Goal: Information Seeking & Learning: Find specific fact

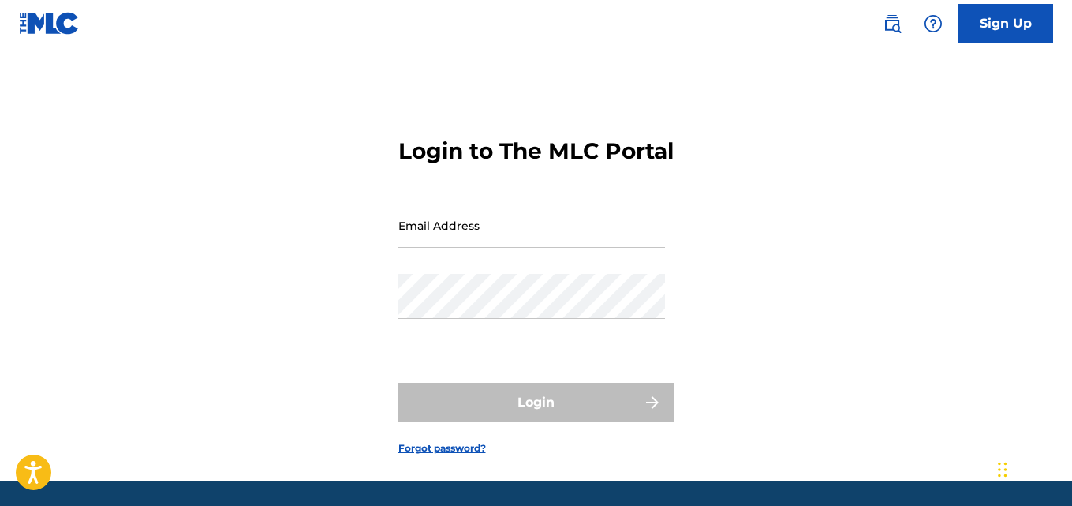
drag, startPoint x: 402, startPoint y: 239, endPoint x: 402, endPoint y: 254, distance: 15.0
click at [403, 239] on input "Email Address" at bounding box center [531, 225] width 267 height 45
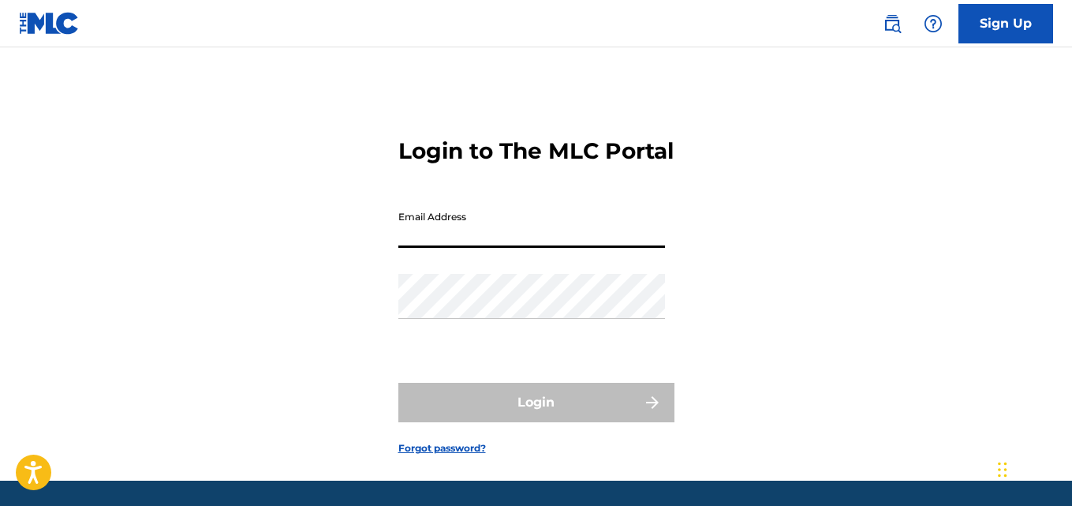
click at [403, 248] on input "Email Address" at bounding box center [531, 225] width 267 height 45
type input "[EMAIL_ADDRESS][DOMAIN_NAME]"
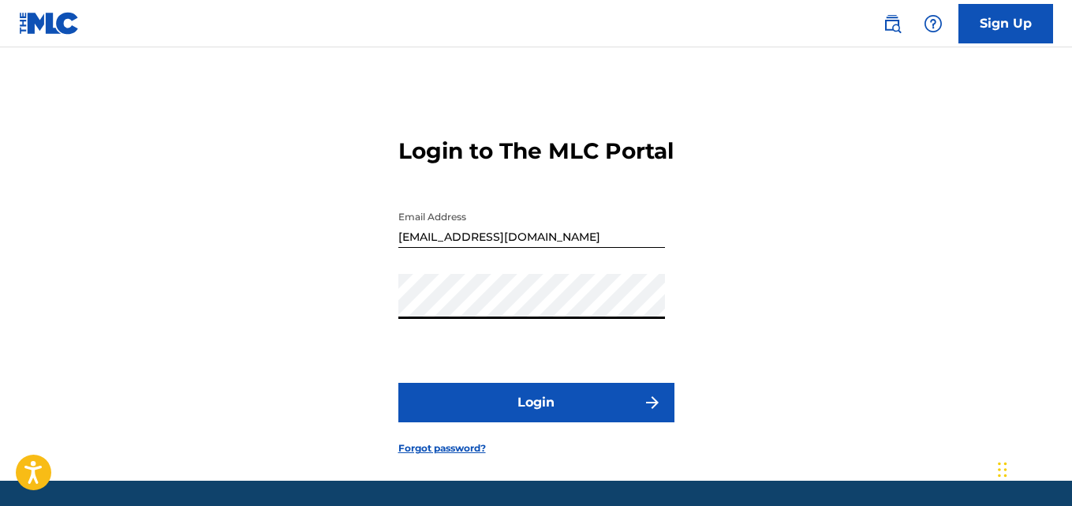
click at [607, 422] on button "Login" at bounding box center [536, 402] width 276 height 39
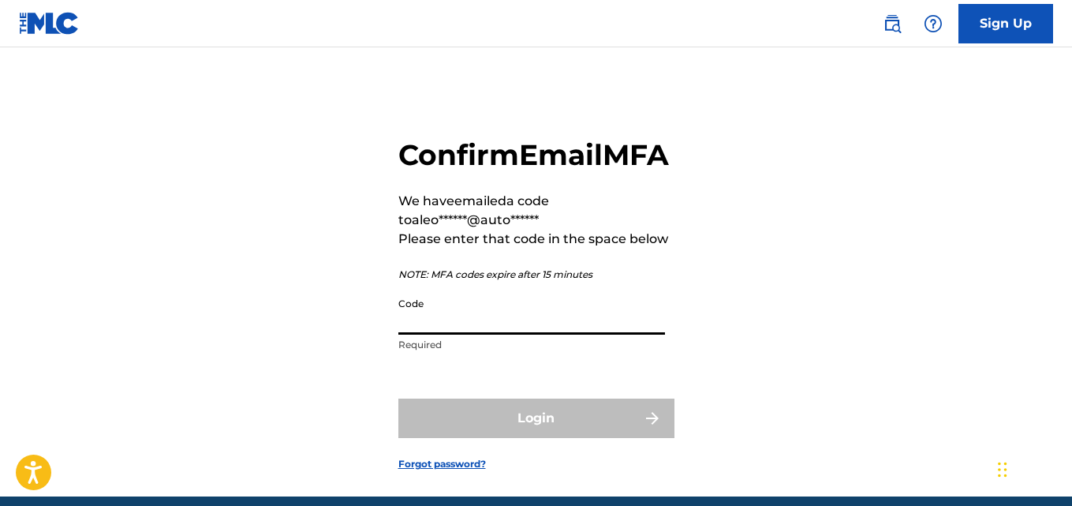
click at [451, 334] on input "Code" at bounding box center [531, 311] width 267 height 45
paste input "189373"
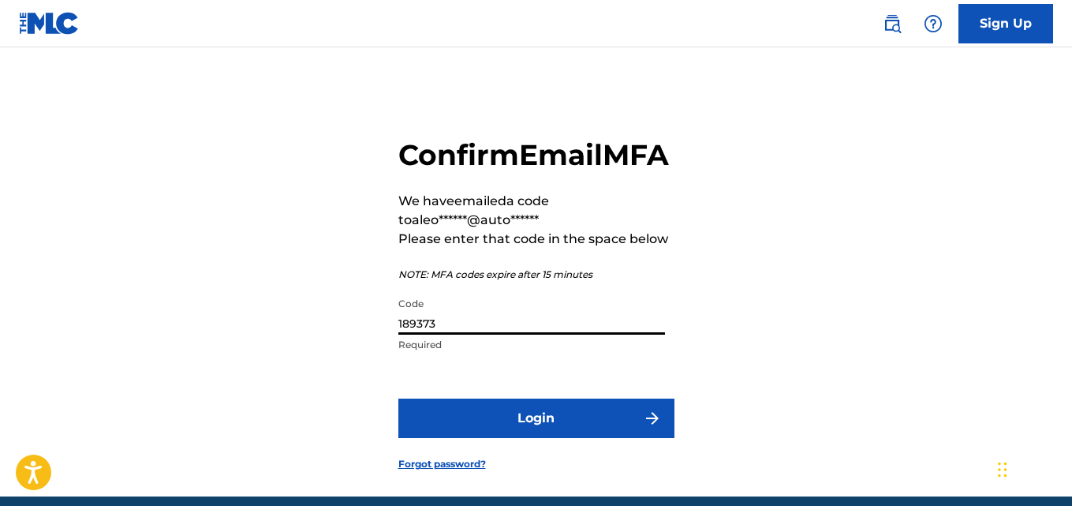
type input "189373"
click at [522, 438] on button "Login" at bounding box center [536, 417] width 276 height 39
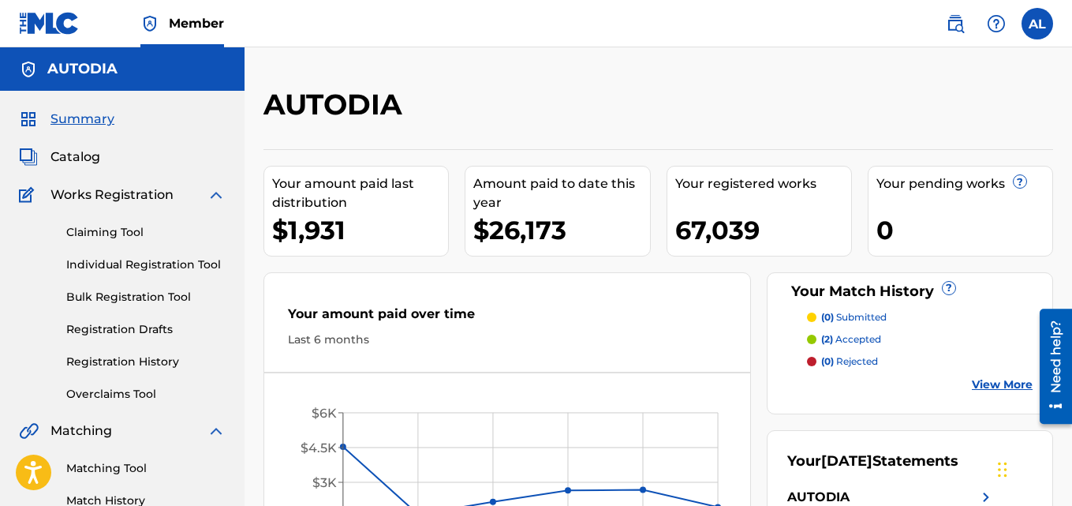
click at [91, 152] on span "Catalog" at bounding box center [75, 157] width 50 height 19
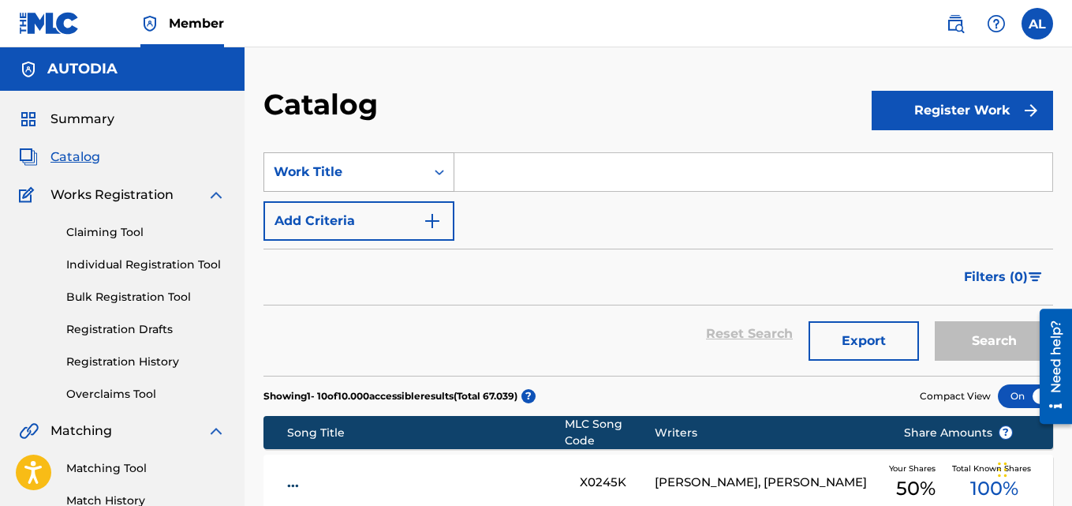
click at [401, 166] on div "Work Title" at bounding box center [345, 171] width 142 height 19
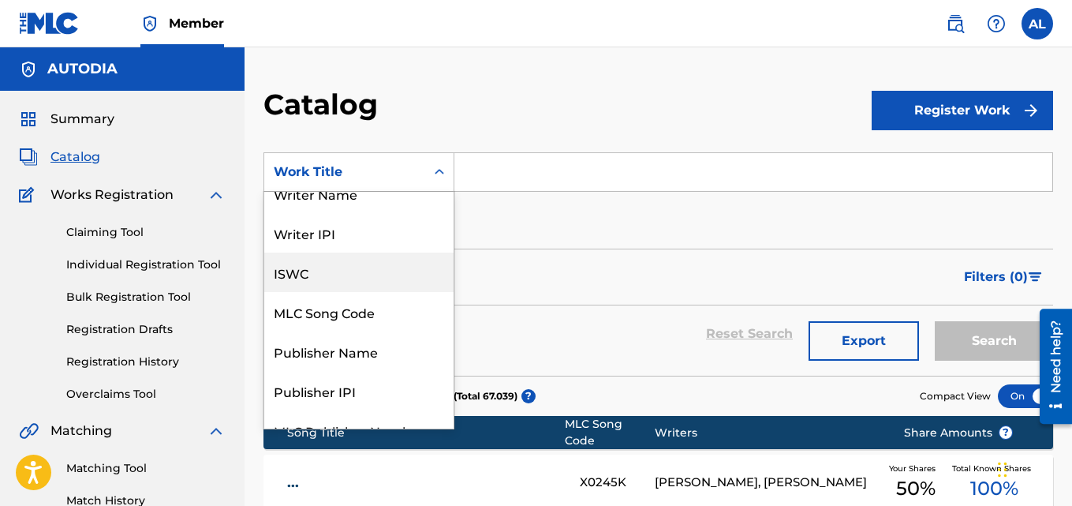
scroll to position [16, 0]
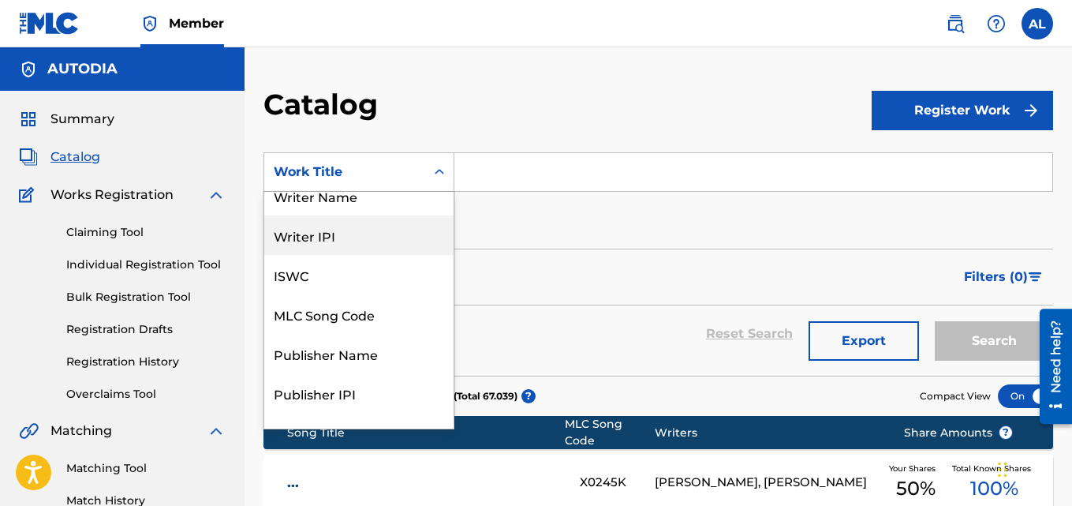
click at [367, 247] on div "Writer IPI" at bounding box center [358, 234] width 189 height 39
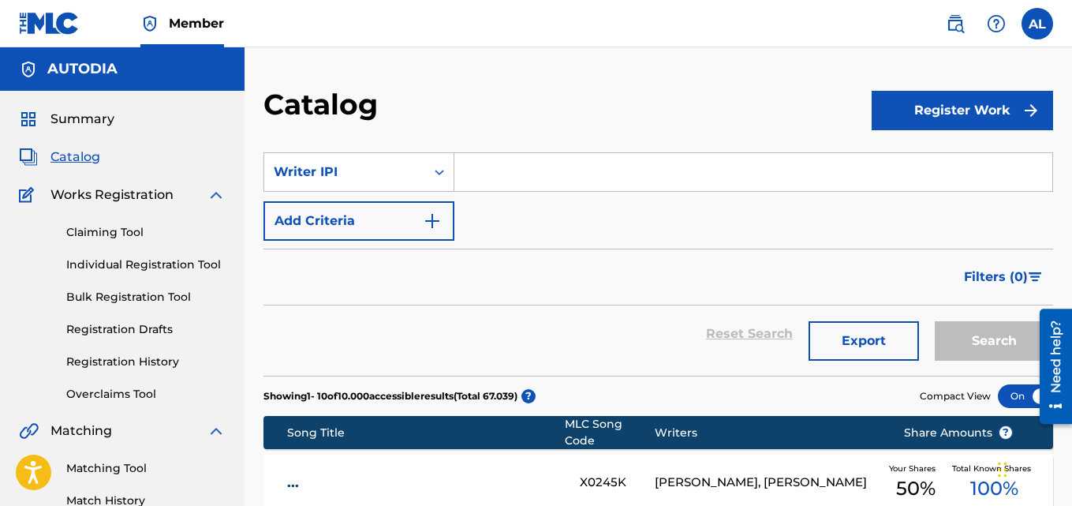
click at [555, 186] on input "Search Form" at bounding box center [753, 172] width 598 height 38
paste input "562146265"
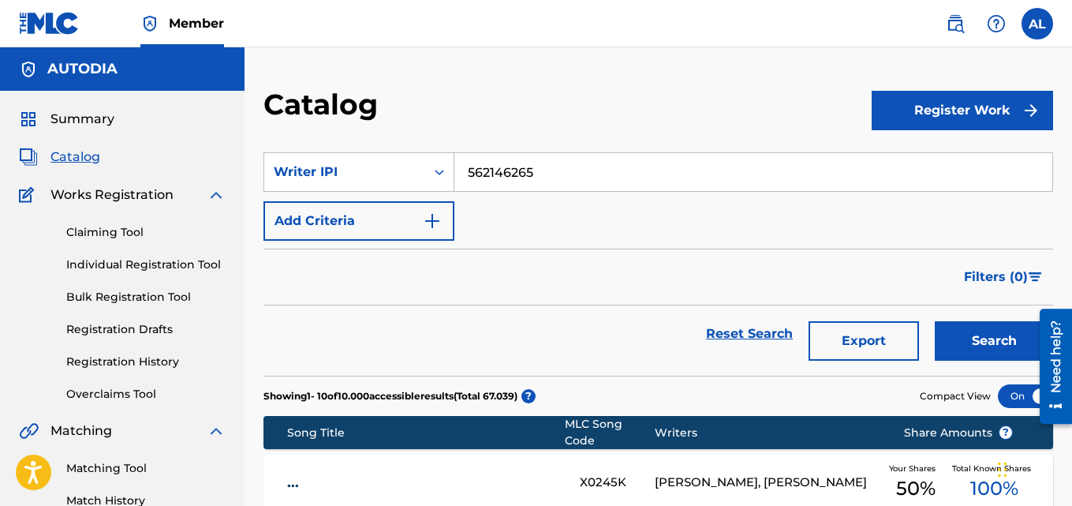
click at [435, 219] on img "Search Form" at bounding box center [432, 220] width 19 height 19
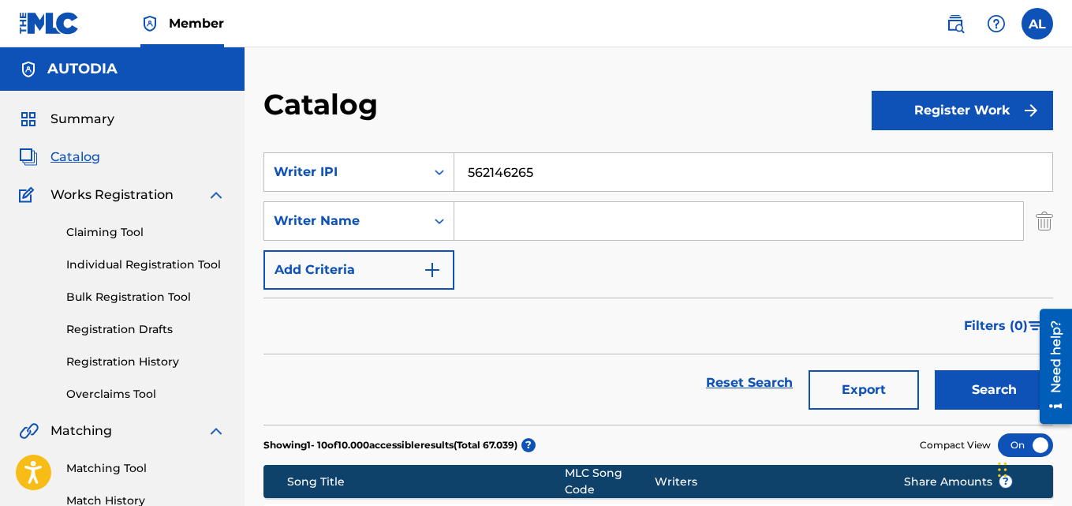
click at [1051, 226] on img "Search Form" at bounding box center [1044, 220] width 17 height 39
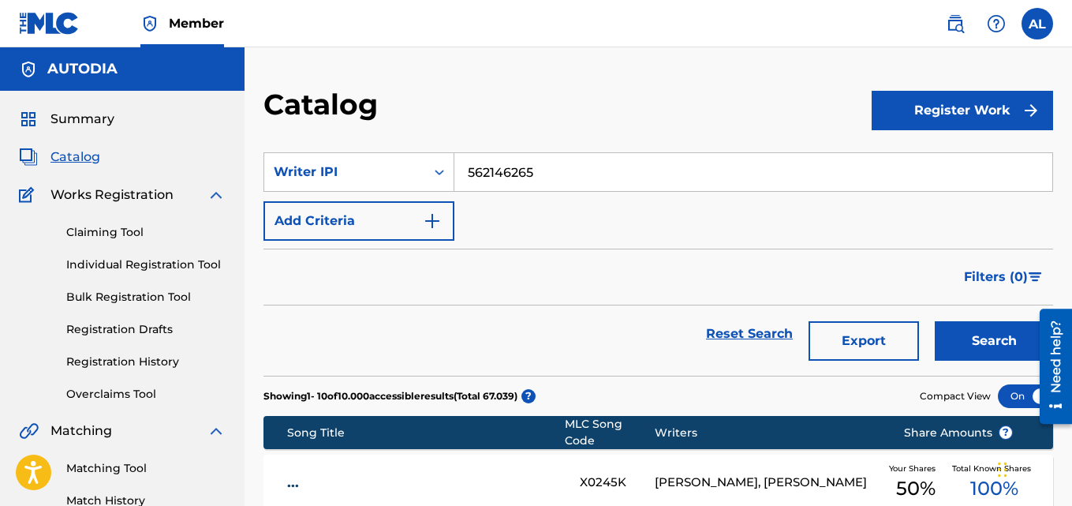
click at [996, 335] on button "Search" at bounding box center [994, 340] width 118 height 39
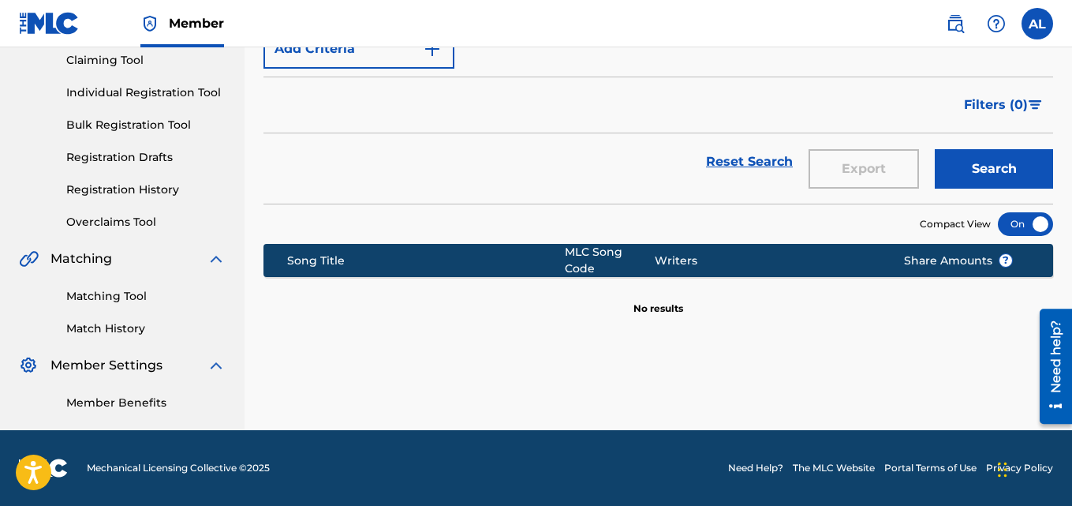
scroll to position [0, 0]
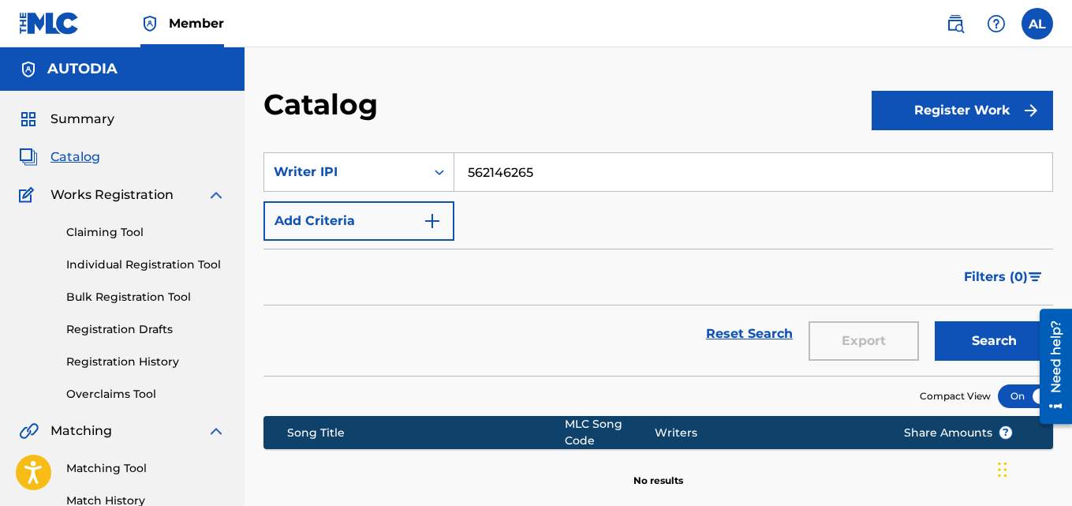
click at [484, 172] on input "562146265" at bounding box center [753, 172] width 598 height 38
paste input "00562147066"
click at [935, 321] on button "Search" at bounding box center [994, 340] width 118 height 39
drag, startPoint x: 585, startPoint y: 172, endPoint x: 236, endPoint y: 172, distance: 349.4
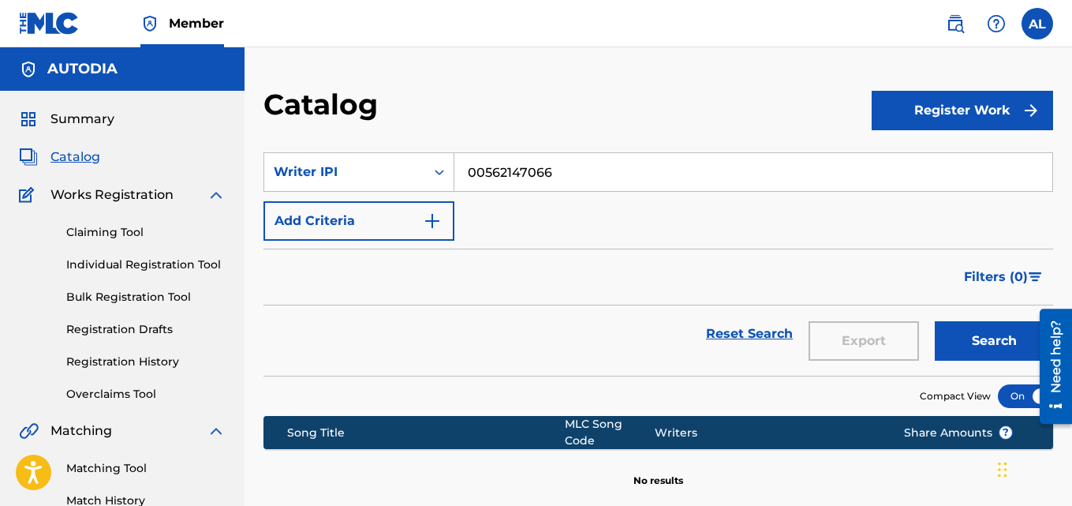
click at [236, 172] on main "AUTODIA Summary Catalog Works Registration Claiming Tool Individual Registratio…" at bounding box center [536, 324] width 1072 height 555
paste input "6265"
click at [935, 321] on button "Search" at bounding box center [994, 340] width 118 height 39
drag, startPoint x: 585, startPoint y: 168, endPoint x: 380, endPoint y: 168, distance: 205.1
click at [380, 168] on div "SearchWithCriteriac996e33d-a637-4659-a381-e2cc2eddd2fe Writer IPI 00562146265" at bounding box center [658, 171] width 790 height 39
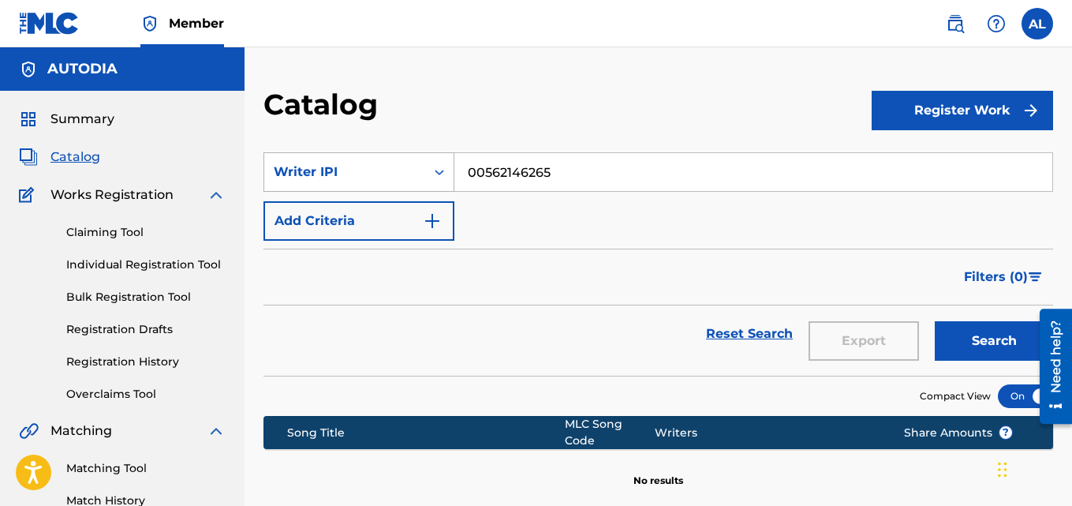
paste input "853"
type input "00562146853"
click at [935, 321] on button "Search" at bounding box center [994, 340] width 118 height 39
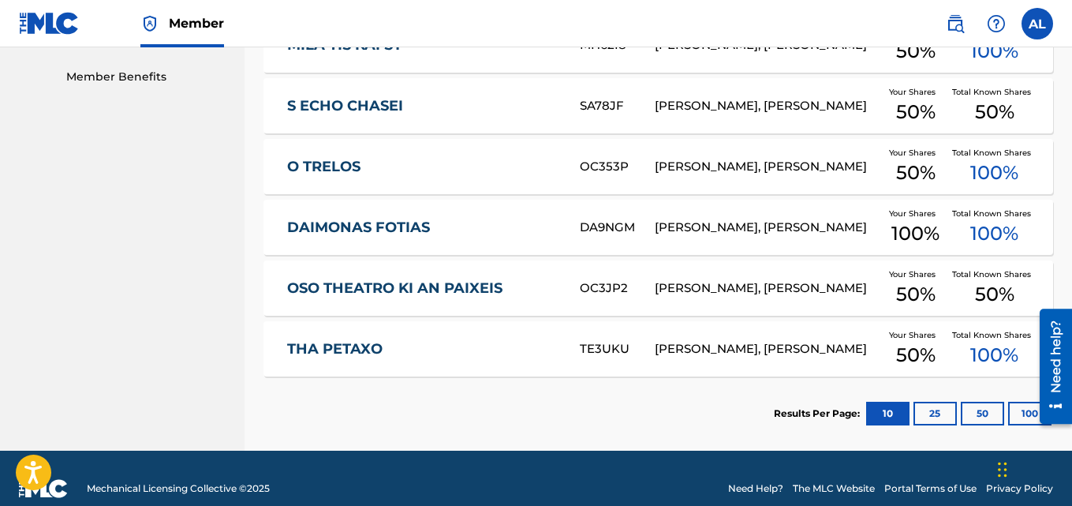
scroll to position [509, 0]
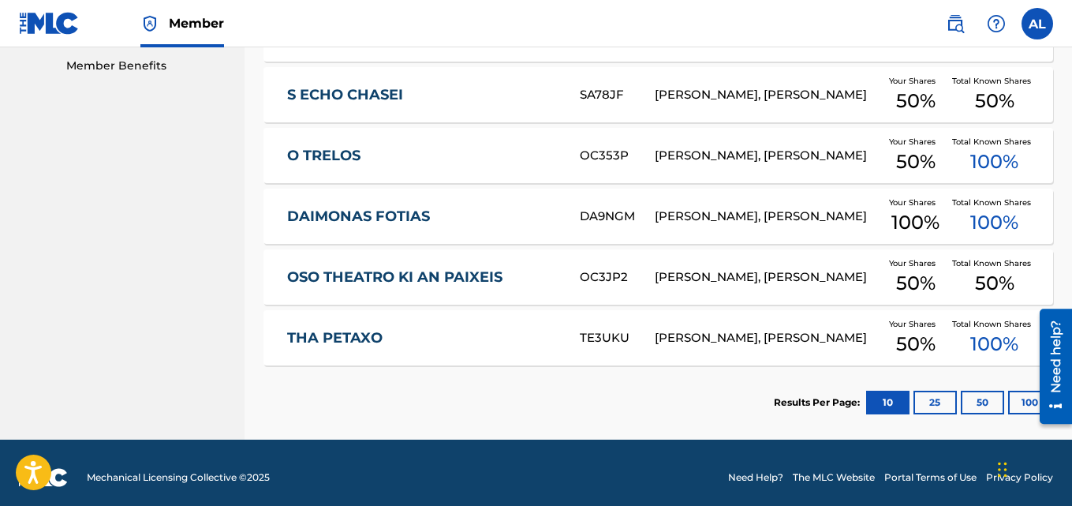
click at [402, 256] on div "OSO THEATRO KI AN PAIXEIS OC3JP2 [PERSON_NAME], [PERSON_NAME] Your Shares 50 % …" at bounding box center [658, 276] width 790 height 55
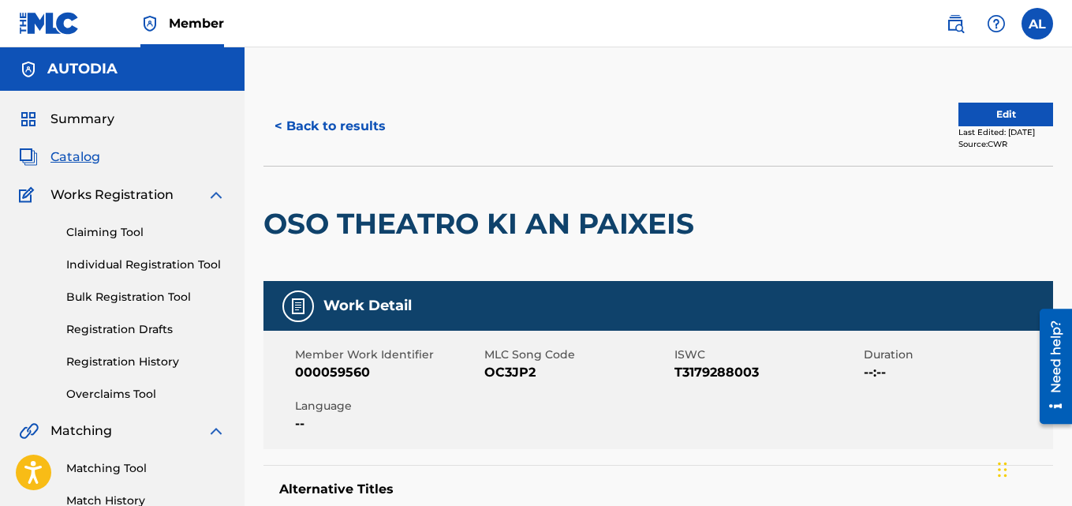
click at [274, 124] on button "< Back to results" at bounding box center [329, 125] width 133 height 39
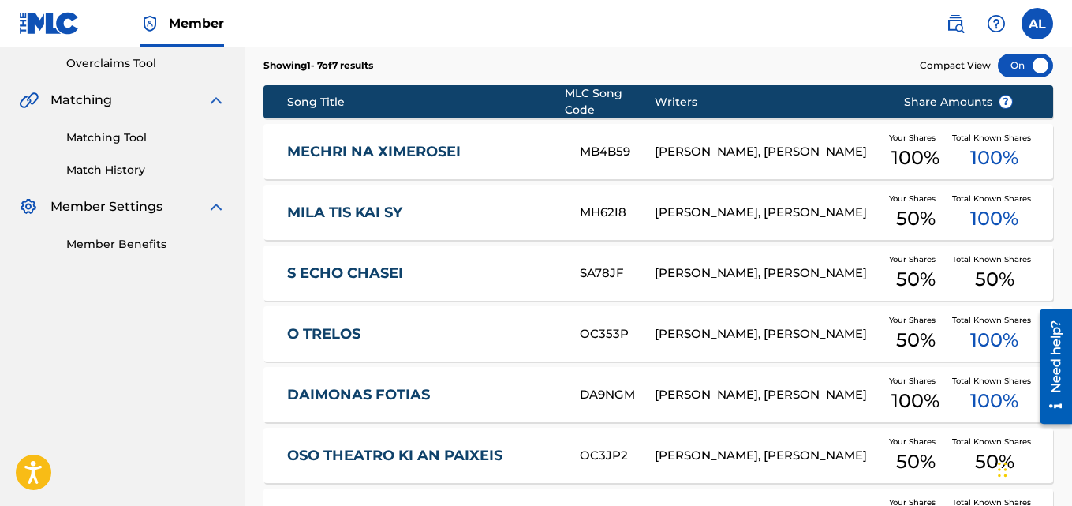
scroll to position [310, 0]
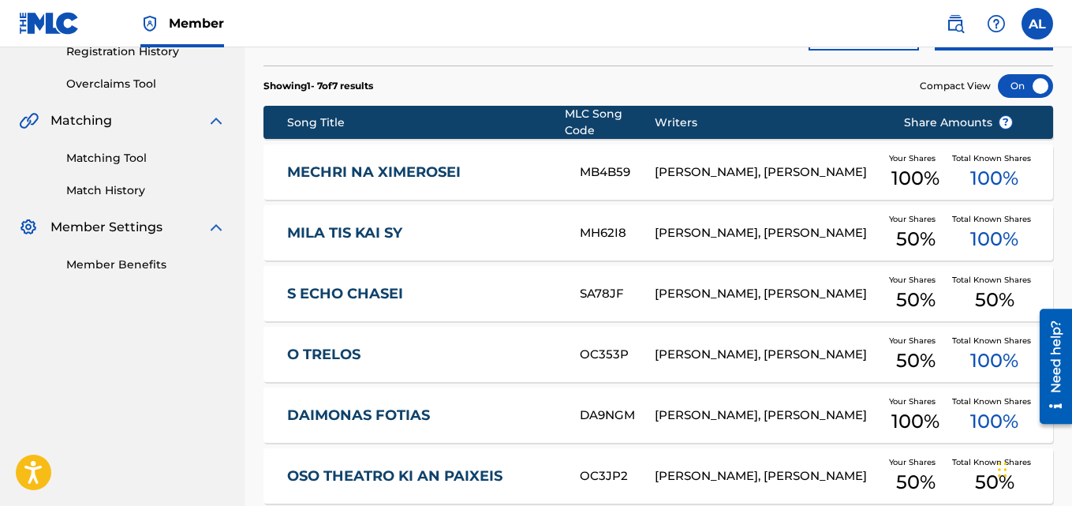
click at [721, 163] on div "[PERSON_NAME], [PERSON_NAME]" at bounding box center [767, 172] width 225 height 18
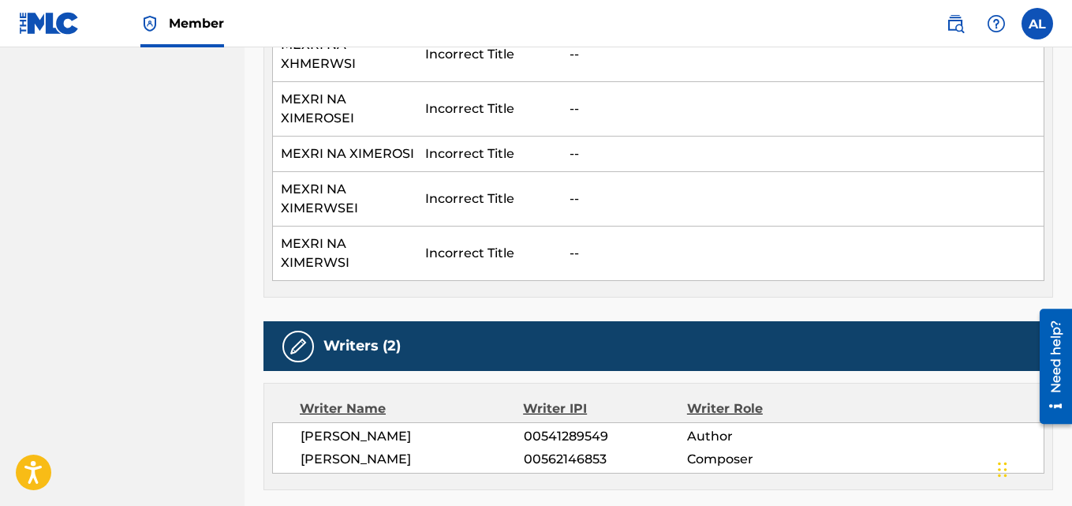
scroll to position [3076, 0]
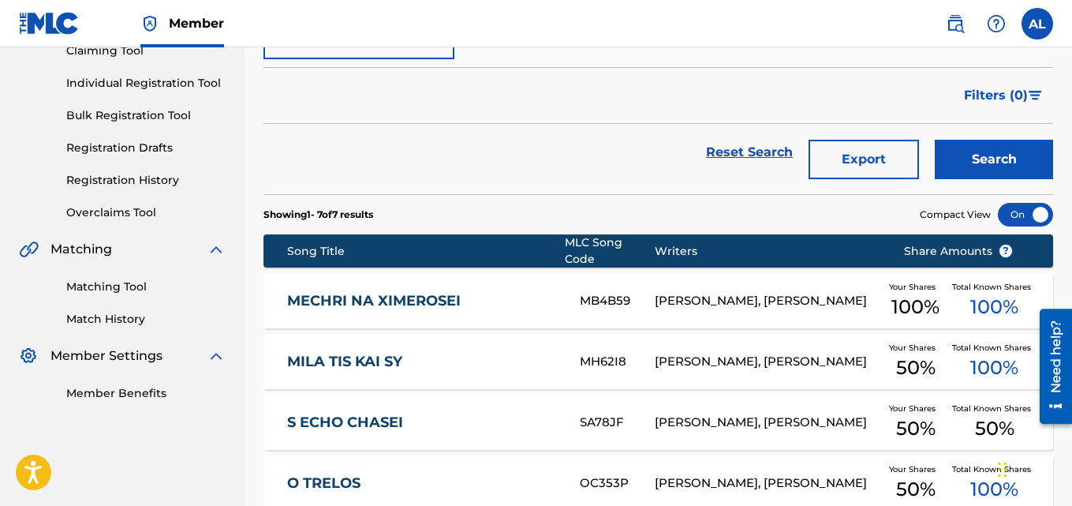
scroll to position [193, 0]
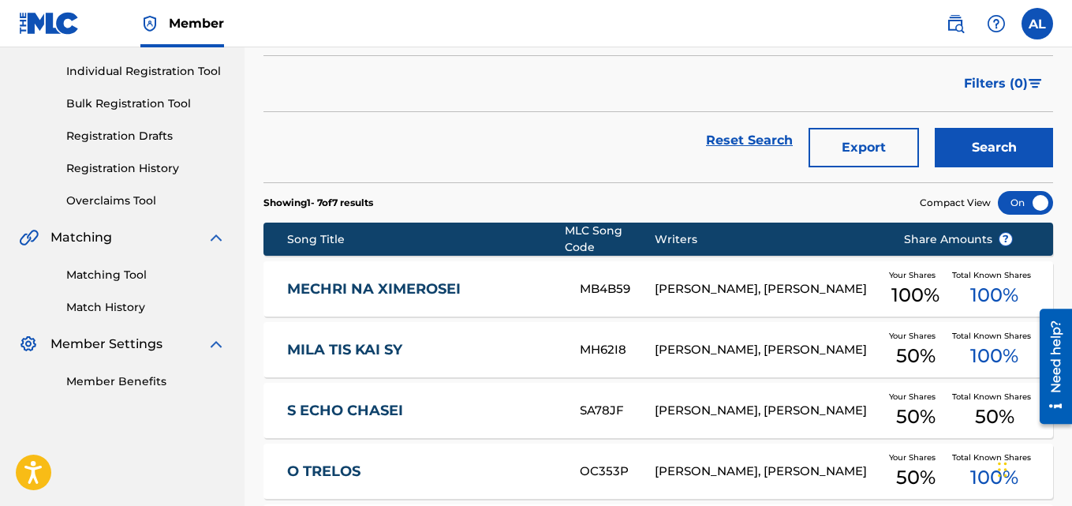
click at [1027, 205] on div at bounding box center [1025, 203] width 55 height 24
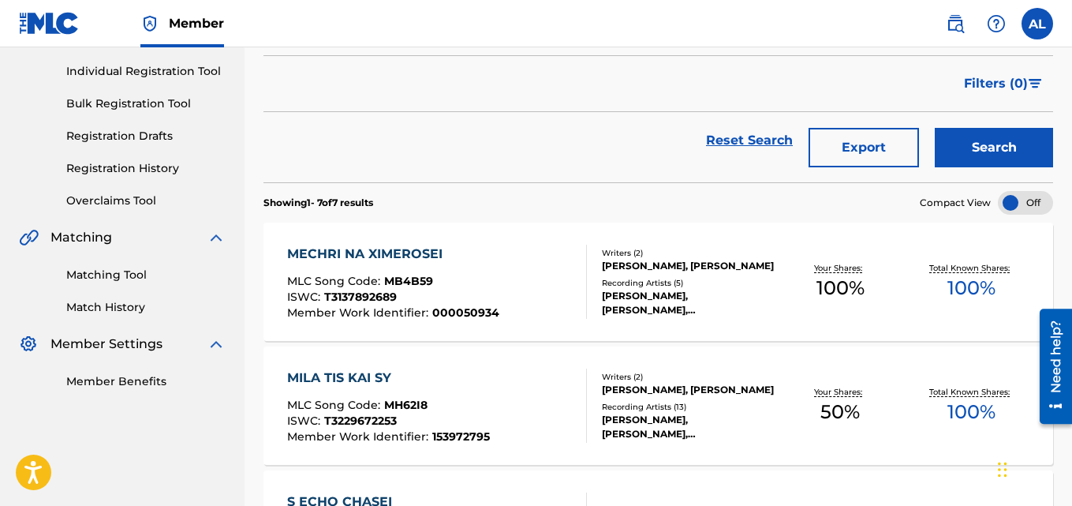
click at [1028, 205] on div at bounding box center [1025, 203] width 55 height 24
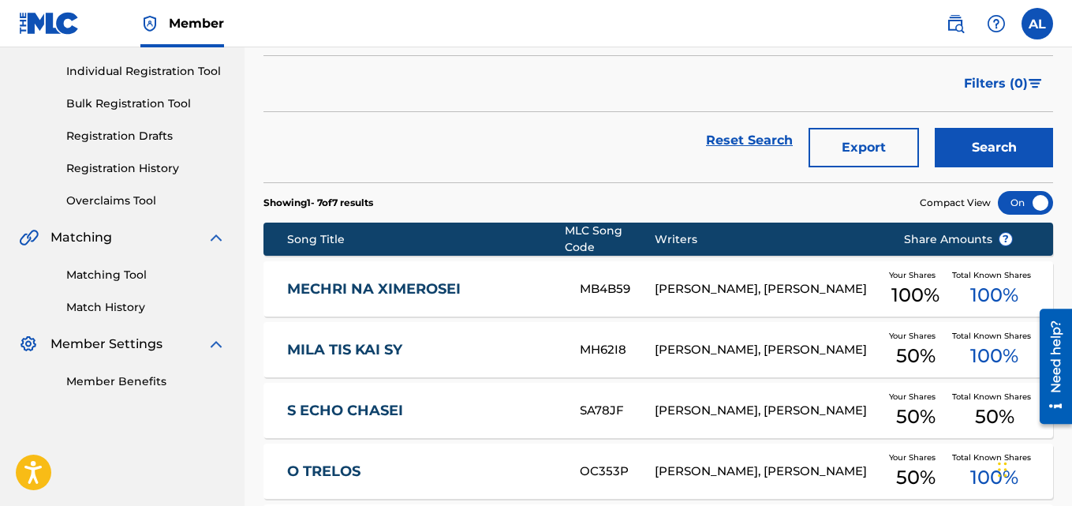
click at [1028, 205] on div at bounding box center [1025, 203] width 55 height 24
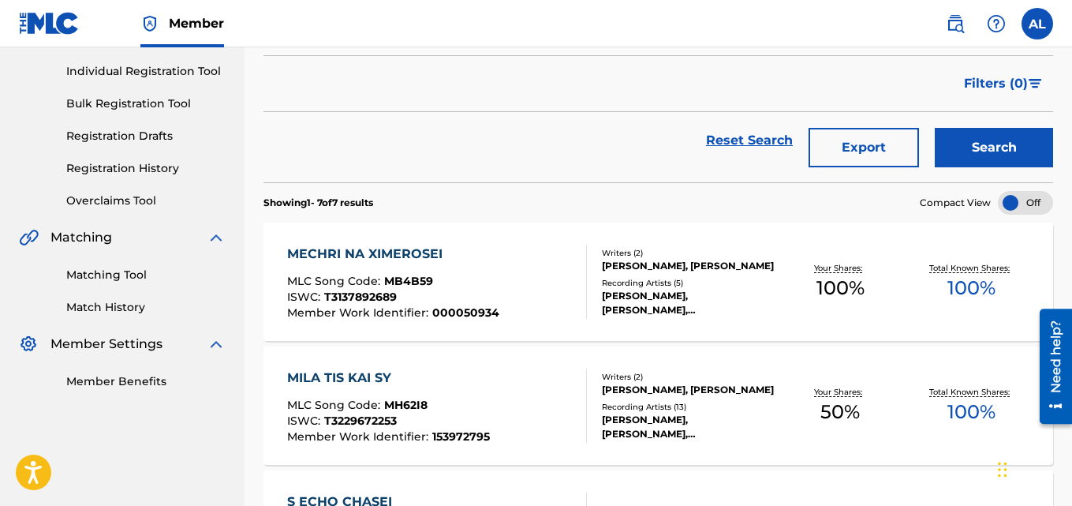
click at [855, 142] on button "Export" at bounding box center [864, 147] width 110 height 39
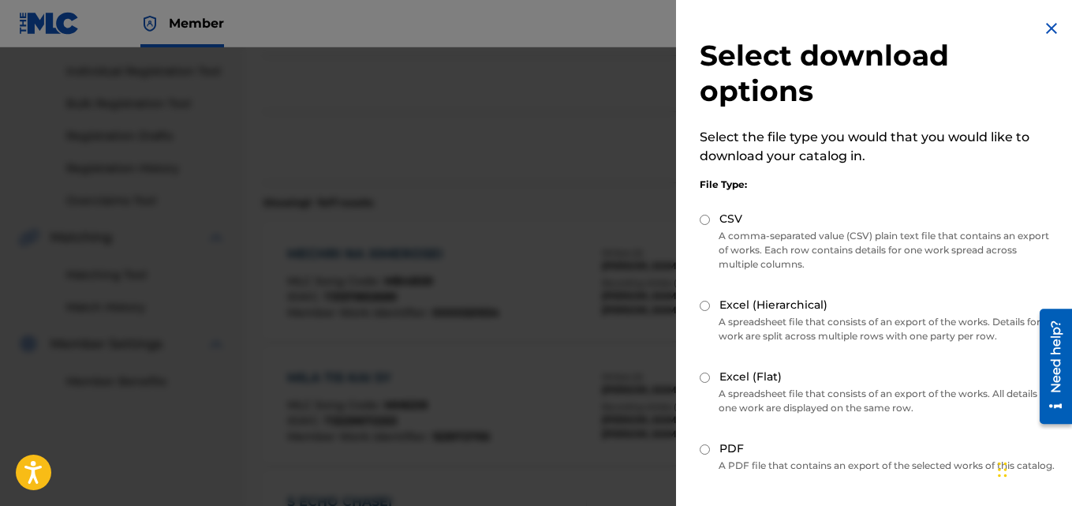
click at [1034, 32] on div "Select download options Select the file type you would that you would like to d…" at bounding box center [878, 305] width 404 height 610
click at [1042, 28] on img at bounding box center [1051, 28] width 19 height 19
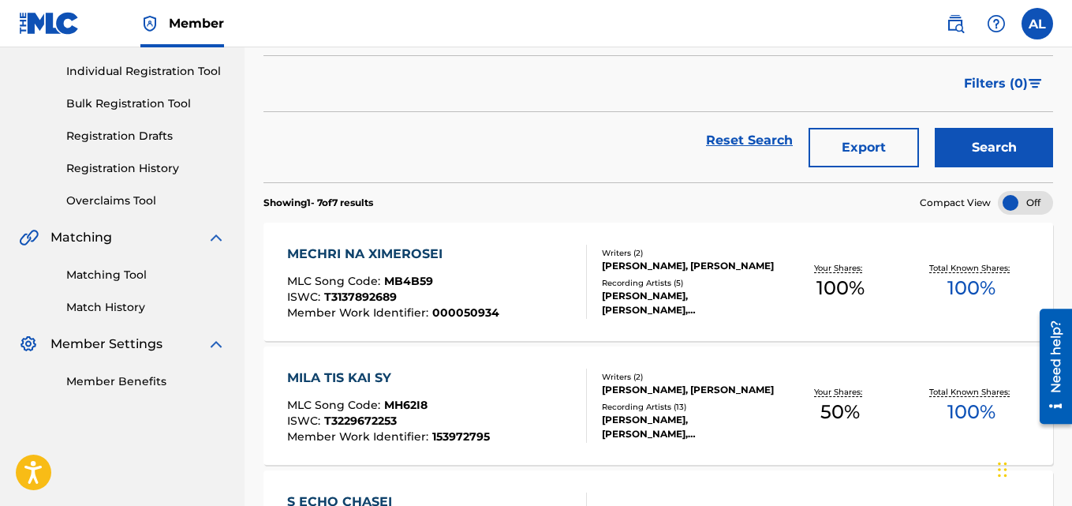
click at [887, 137] on button "Export" at bounding box center [864, 147] width 110 height 39
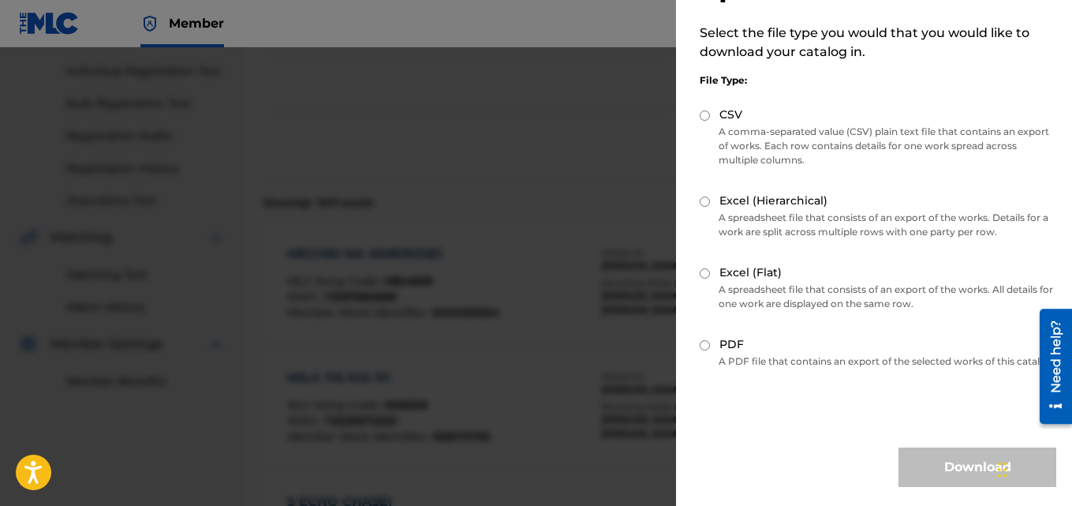
scroll to position [118, 0]
